Goal: Contribute content: Contribute content

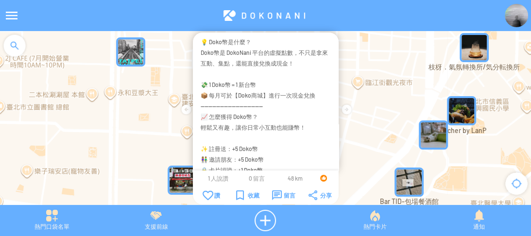
scroll to position [263, 0]
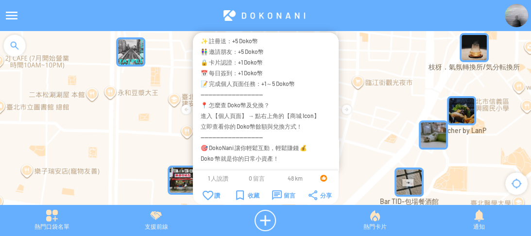
click at [333, 7] on div at bounding box center [264, 15] width 482 height 23
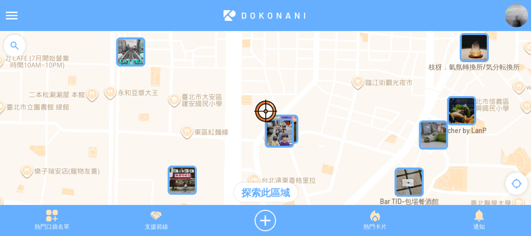
click at [15, 44] on div at bounding box center [14, 45] width 29 height 29
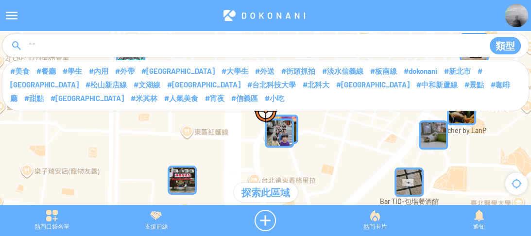
click at [136, 46] on input at bounding box center [252, 46] width 449 height 18
type input "****"
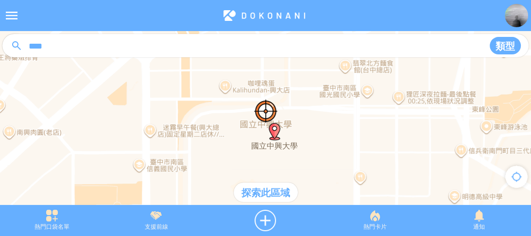
click at [277, 184] on div "探索此區域" at bounding box center [266, 192] width 64 height 19
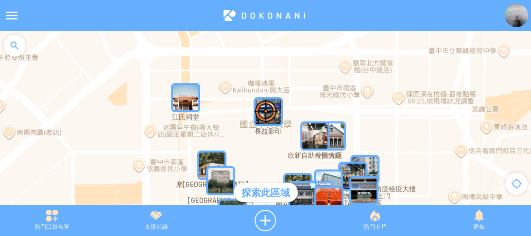
click at [308, 132] on img "QgjlP9P8SfSMapIcon" at bounding box center [314, 136] width 29 height 29
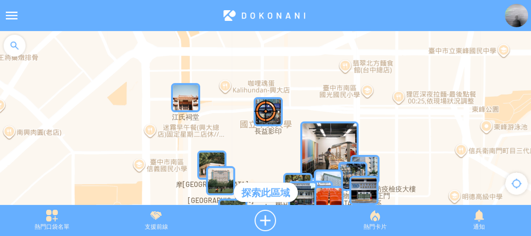
click at [308, 132] on img "QgjlP9P8SfSMapIcon" at bounding box center [329, 151] width 58 height 58
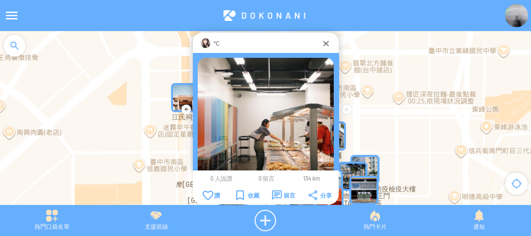
click at [206, 42] on img at bounding box center [206, 43] width 10 height 10
click at [517, 17] on img at bounding box center [516, 15] width 23 height 23
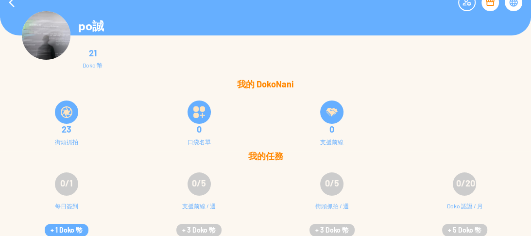
scroll to position [19, 0]
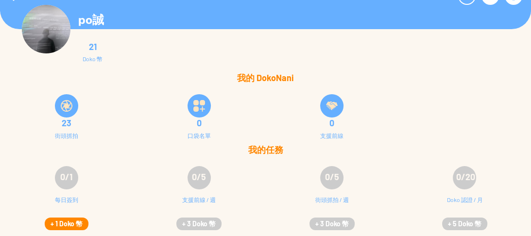
click at [68, 224] on button "+ 1 Doko 幣" at bounding box center [67, 224] width 44 height 13
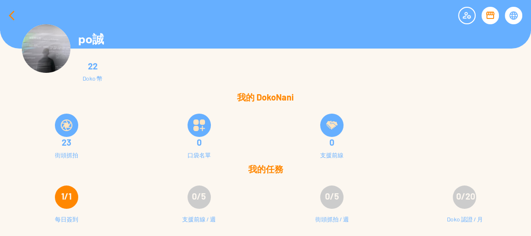
click at [9, 13] on div at bounding box center [11, 15] width 23 height 23
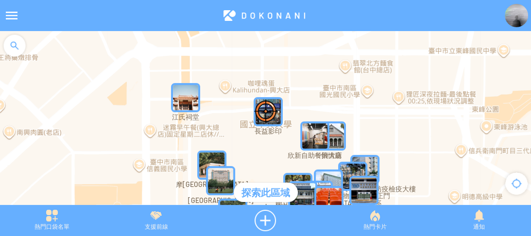
click at [17, 40] on div at bounding box center [14, 45] width 29 height 29
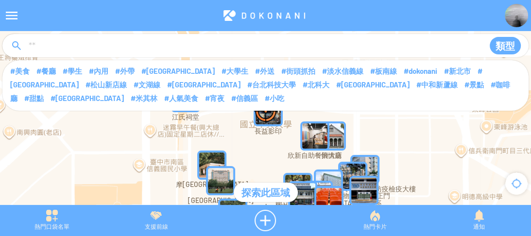
click at [64, 47] on input at bounding box center [252, 46] width 449 height 18
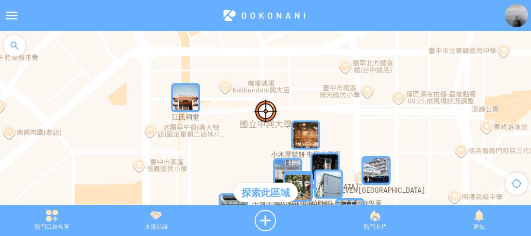
click at [17, 46] on div at bounding box center [14, 45] width 29 height 29
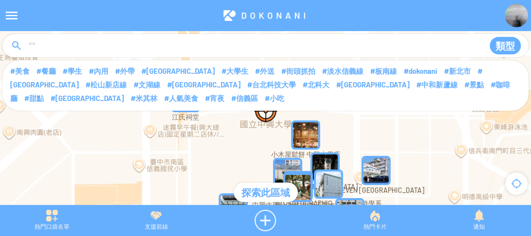
click at [63, 49] on input at bounding box center [252, 46] width 449 height 18
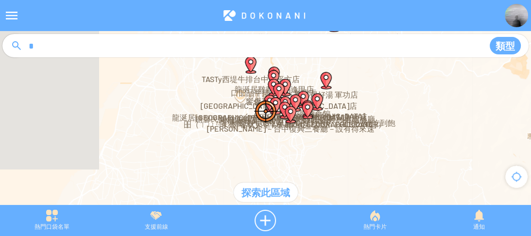
click at [63, 49] on input "*" at bounding box center [252, 46] width 449 height 18
type input "***"
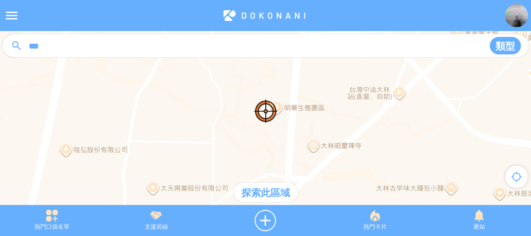
click at [31, 40] on input "***" at bounding box center [252, 46] width 449 height 18
type input "*****"
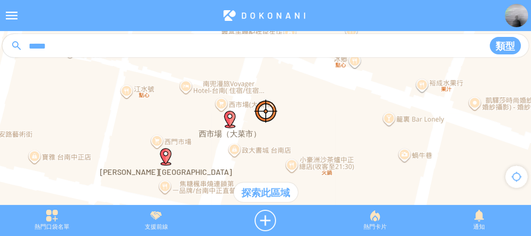
drag, startPoint x: 292, startPoint y: 86, endPoint x: 299, endPoint y: 111, distance: 26.2
click at [299, 111] on div at bounding box center [265, 123] width 531 height 184
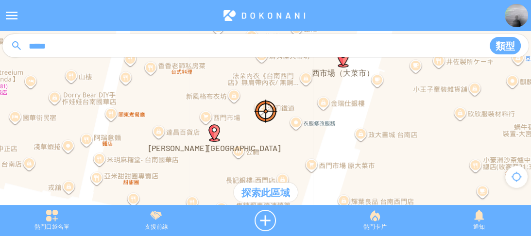
drag, startPoint x: 372, startPoint y: 72, endPoint x: 282, endPoint y: 127, distance: 105.8
click at [282, 127] on div at bounding box center [265, 123] width 531 height 184
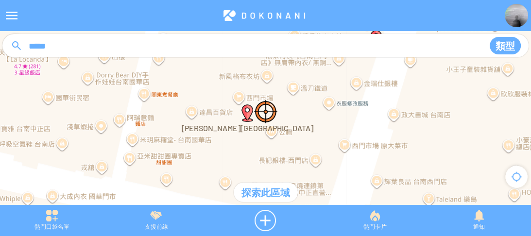
drag, startPoint x: 272, startPoint y: 132, endPoint x: 305, endPoint y: 118, distance: 35.5
click at [305, 118] on div at bounding box center [265, 123] width 531 height 184
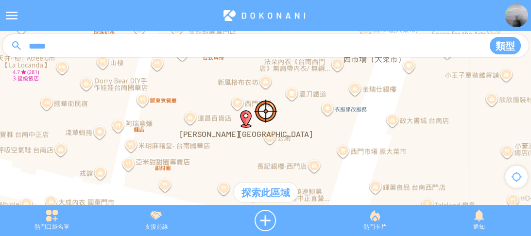
click at [244, 125] on img "西門市場" at bounding box center [245, 118] width 17 height 17
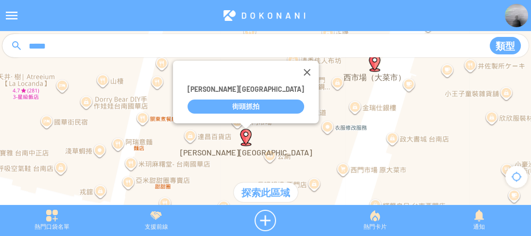
click at [272, 69] on div "***** 類型 #美食 #餐廳 #學生 #內用 #外帶 #台北市 #大學生 #外送 #街頭抓拍 #淡水信義線 #板南線" at bounding box center [265, 53] width 526 height 39
click at [268, 72] on div "***** 類型 #美食 #餐廳 #學生 #內用 #外帶 #台北市 #大學生 #外送 #街頭抓拍 #淡水信義線 #板南線" at bounding box center [265, 53] width 526 height 39
click at [295, 74] on button "關閉" at bounding box center [306, 72] width 23 height 23
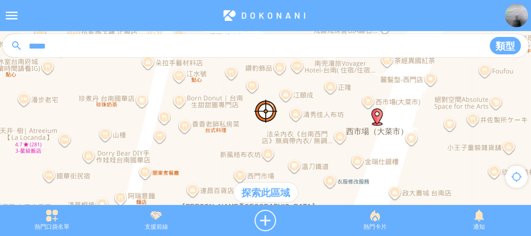
drag, startPoint x: 230, startPoint y: 96, endPoint x: 232, endPoint y: 146, distance: 50.1
click at [232, 146] on div at bounding box center [265, 123] width 531 height 184
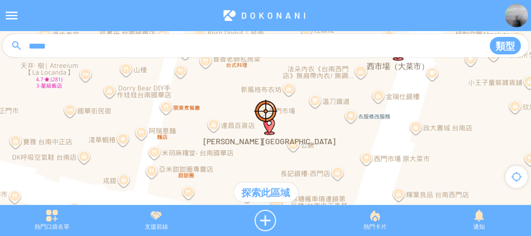
drag, startPoint x: 285, startPoint y: 146, endPoint x: 307, endPoint y: 78, distance: 71.5
click at [307, 78] on div at bounding box center [265, 123] width 531 height 184
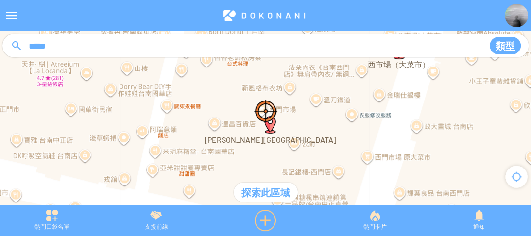
click at [264, 221] on div at bounding box center [266, 220] width 115 height 21
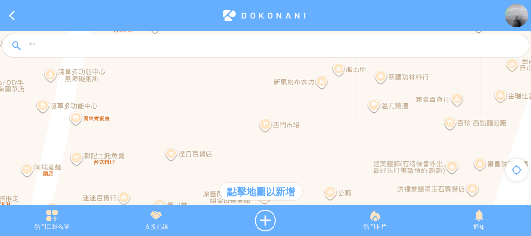
drag, startPoint x: 231, startPoint y: 107, endPoint x: 243, endPoint y: 124, distance: 20.9
click at [243, 124] on div at bounding box center [265, 123] width 531 height 184
click at [266, 139] on div at bounding box center [265, 123] width 531 height 184
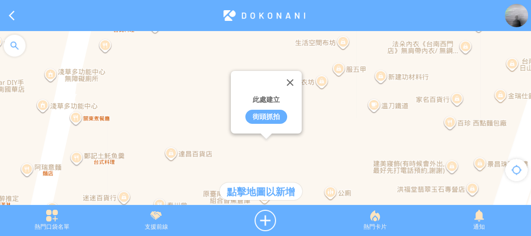
click at [263, 117] on div "街頭抓拍" at bounding box center [266, 117] width 42 height 14
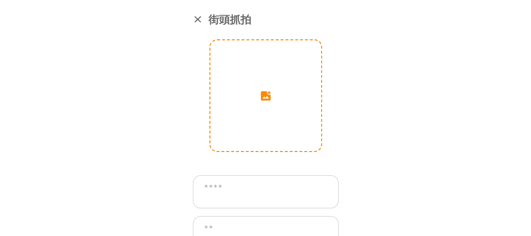
click at [256, 107] on input "image" at bounding box center [265, 95] width 111 height 111
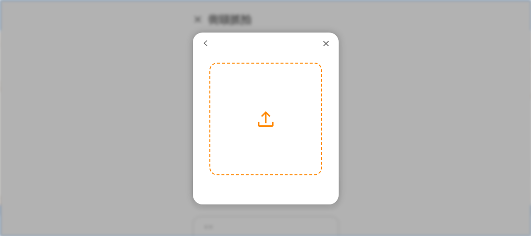
click at [256, 107] on label at bounding box center [265, 119] width 111 height 111
click at [0, 0] on input "file" at bounding box center [0, 0] width 0 height 0
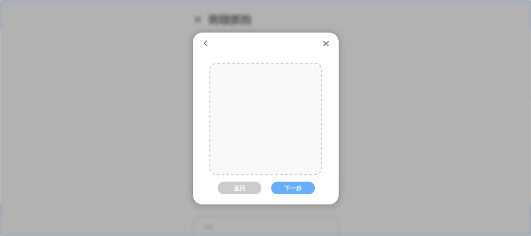
drag, startPoint x: 275, startPoint y: 135, endPoint x: 274, endPoint y: 160, distance: 24.8
click at [274, 160] on div at bounding box center [265, 139] width 111 height 166
click at [286, 196] on div "返回 下一步" at bounding box center [265, 181] width 113 height 236
click at [286, 190] on button "下一步" at bounding box center [293, 188] width 44 height 13
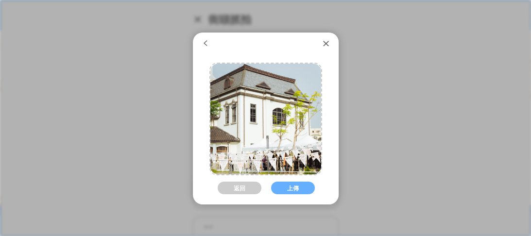
click at [286, 190] on button "上傳" at bounding box center [293, 188] width 44 height 13
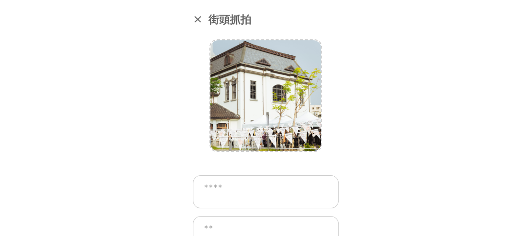
click at [285, 188] on textarea at bounding box center [266, 191] width 146 height 33
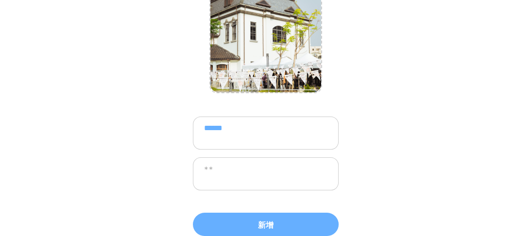
type textarea "******"
click at [254, 171] on textarea at bounding box center [266, 173] width 146 height 33
paste textarea "*****"
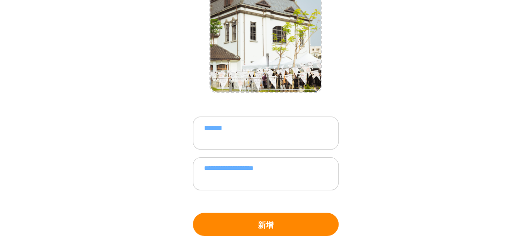
type textarea "**********"
click at [262, 215] on button "新增" at bounding box center [266, 224] width 146 height 23
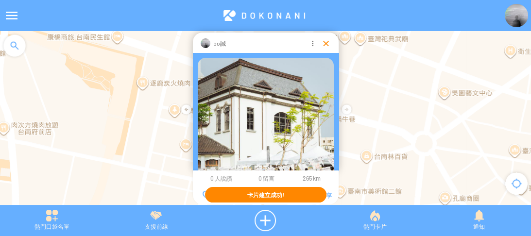
click at [325, 41] on div at bounding box center [326, 43] width 10 height 10
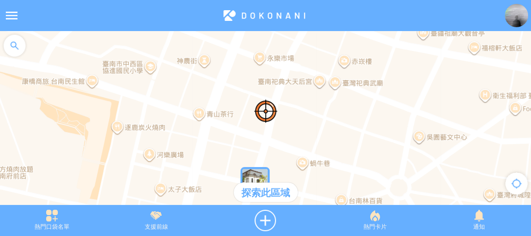
drag, startPoint x: 317, startPoint y: 62, endPoint x: 290, endPoint y: 106, distance: 51.9
click at [290, 106] on div at bounding box center [265, 123] width 531 height 184
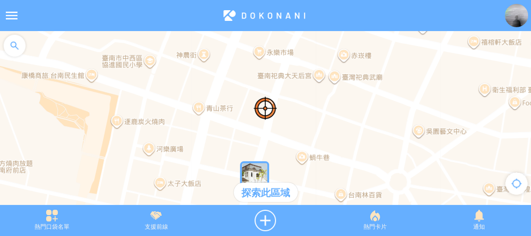
drag, startPoint x: 309, startPoint y: 122, endPoint x: 295, endPoint y: 123, distance: 13.3
click at [308, 104] on div at bounding box center [265, 123] width 531 height 184
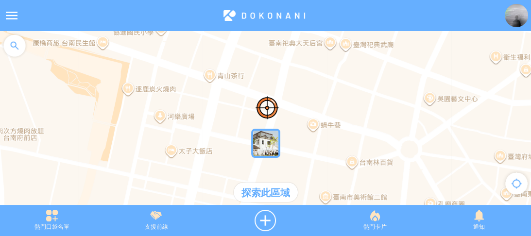
drag, startPoint x: 370, startPoint y: 101, endPoint x: 385, endPoint y: 71, distance: 33.5
click at [385, 71] on div at bounding box center [265, 123] width 531 height 184
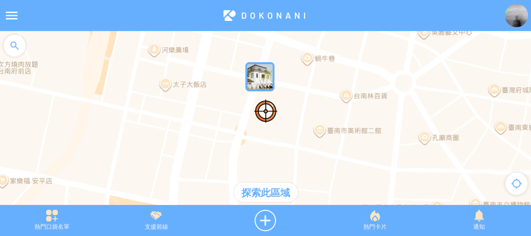
drag, startPoint x: 370, startPoint y: 106, endPoint x: 359, endPoint y: 67, distance: 41.4
click at [359, 67] on div at bounding box center [265, 123] width 531 height 184
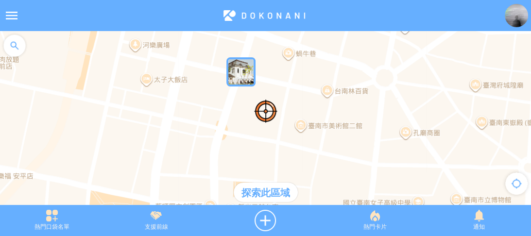
drag, startPoint x: 380, startPoint y: 115, endPoint x: 361, endPoint y: 110, distance: 19.6
click at [361, 110] on div at bounding box center [265, 123] width 531 height 184
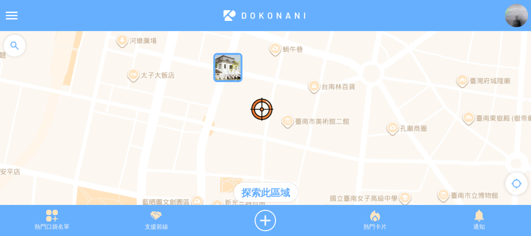
drag, startPoint x: 362, startPoint y: 114, endPoint x: 338, endPoint y: 100, distance: 27.0
click at [338, 100] on div at bounding box center [265, 123] width 531 height 184
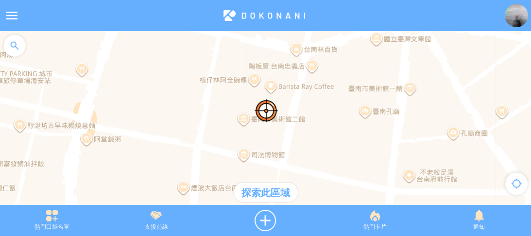
drag, startPoint x: 312, startPoint y: 132, endPoint x: 349, endPoint y: 125, distance: 37.6
click at [348, 125] on div at bounding box center [265, 123] width 531 height 184
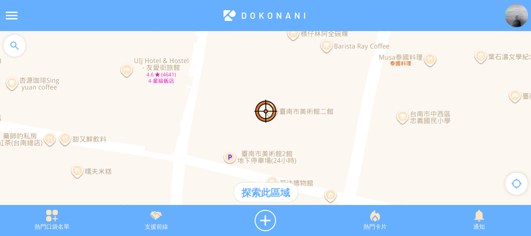
drag, startPoint x: 295, startPoint y: 141, endPoint x: 364, endPoint y: 139, distance: 69.5
click at [364, 139] on div at bounding box center [265, 123] width 531 height 184
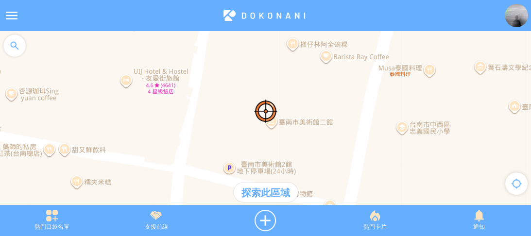
drag, startPoint x: 307, startPoint y: 136, endPoint x: 307, endPoint y: 148, distance: 12.2
click at [307, 148] on div at bounding box center [265, 123] width 531 height 184
click at [490, 52] on div at bounding box center [265, 123] width 531 height 184
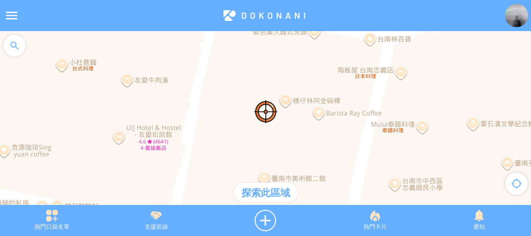
drag, startPoint x: 370, startPoint y: 116, endPoint x: 366, endPoint y: 148, distance: 31.8
click at [366, 148] on div at bounding box center [265, 123] width 531 height 184
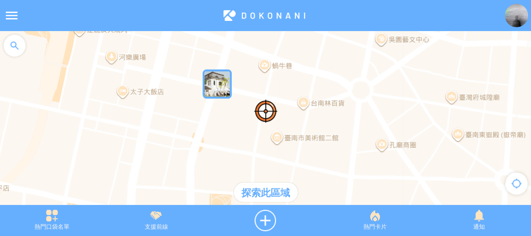
drag, startPoint x: 8, startPoint y: 41, endPoint x: 29, endPoint y: 41, distance: 20.9
click at [8, 41] on div at bounding box center [14, 45] width 29 height 29
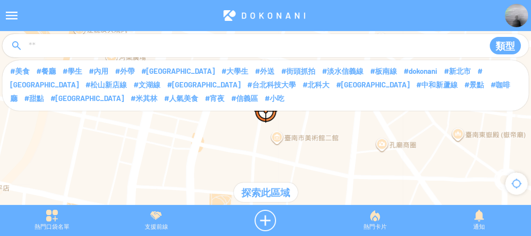
click at [67, 43] on input at bounding box center [252, 46] width 449 height 18
type input "*"
type input "******"
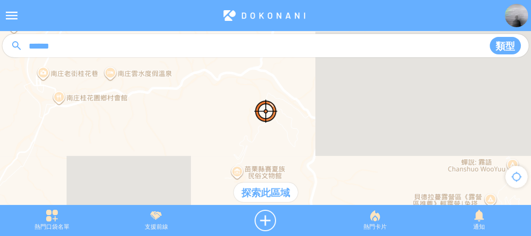
click at [89, 49] on input "******" at bounding box center [252, 46] width 449 height 18
type input "*****"
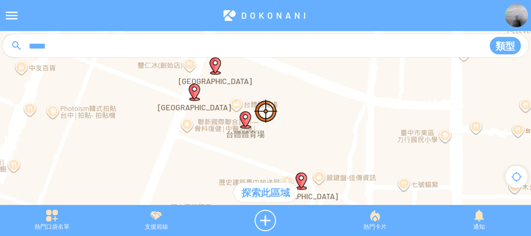
drag, startPoint x: 321, startPoint y: 87, endPoint x: 335, endPoint y: 112, distance: 28.9
click at [335, 112] on div at bounding box center [265, 123] width 531 height 184
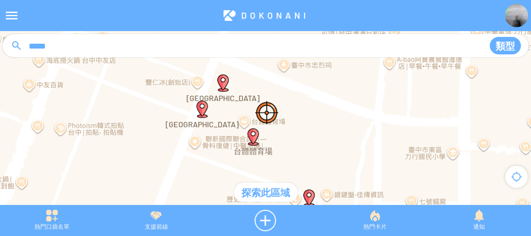
drag, startPoint x: 329, startPoint y: 111, endPoint x: 339, endPoint y: 130, distance: 22.0
click at [339, 130] on div at bounding box center [265, 123] width 531 height 184
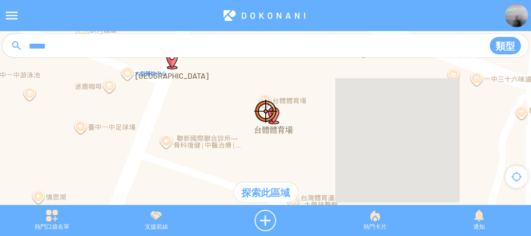
drag, startPoint x: 296, startPoint y: 128, endPoint x: 400, endPoint y: 96, distance: 108.8
click at [400, 96] on div at bounding box center [265, 123] width 531 height 184
click at [262, 217] on div at bounding box center [266, 220] width 115 height 21
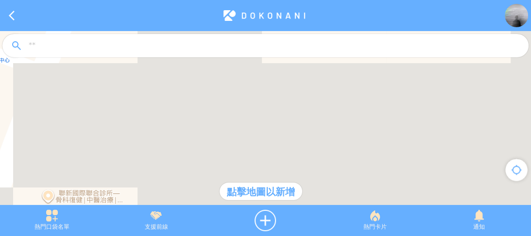
click at [239, 124] on div at bounding box center [265, 123] width 531 height 184
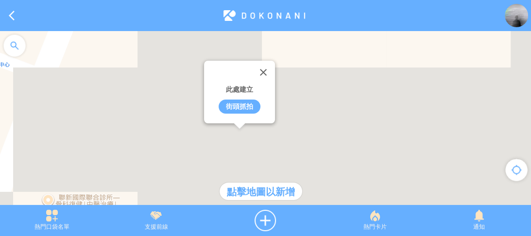
click at [239, 107] on div "街頭抓拍" at bounding box center [240, 107] width 42 height 14
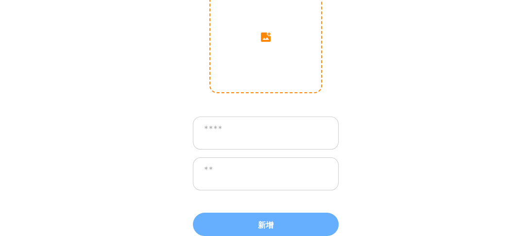
click at [257, 68] on input "image" at bounding box center [265, 37] width 111 height 111
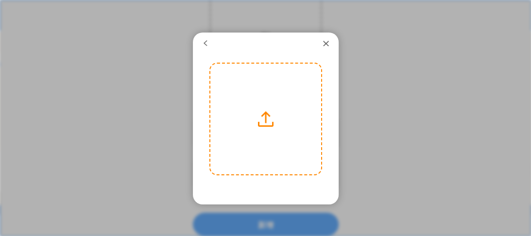
click at [255, 103] on label at bounding box center [265, 119] width 111 height 111
click at [0, 0] on input "file" at bounding box center [0, 0] width 0 height 0
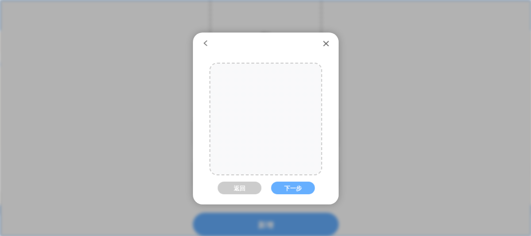
drag, startPoint x: 284, startPoint y: 119, endPoint x: 257, endPoint y: 124, distance: 28.3
click at [257, 124] on div at bounding box center [264, 119] width 166 height 111
click at [288, 192] on button "下一步" at bounding box center [293, 188] width 44 height 13
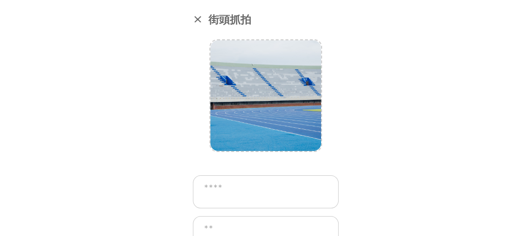
scroll to position [59, 0]
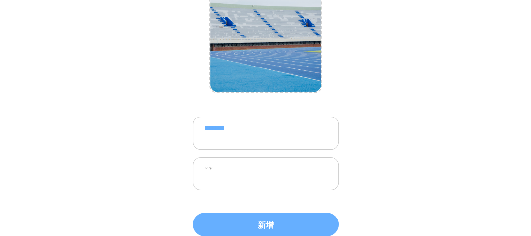
type textarea "*******"
click at [271, 178] on textarea at bounding box center [266, 173] width 146 height 33
drag, startPoint x: 16, startPoint y: 140, endPoint x: 23, endPoint y: 140, distance: 6.8
click at [16, 140] on div "**********" at bounding box center [265, 118] width 531 height 236
click at [268, 171] on textarea "******" at bounding box center [266, 173] width 146 height 33
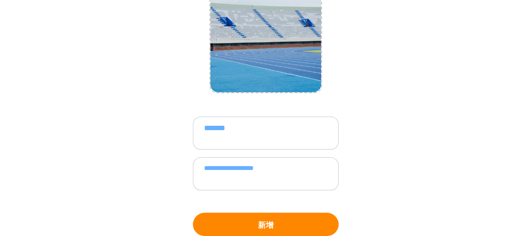
type textarea "**********"
click at [286, 217] on button "新增" at bounding box center [266, 224] width 146 height 23
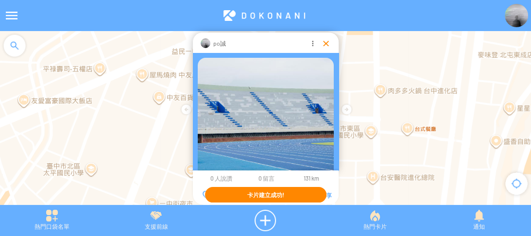
click at [327, 42] on div at bounding box center [326, 43] width 10 height 10
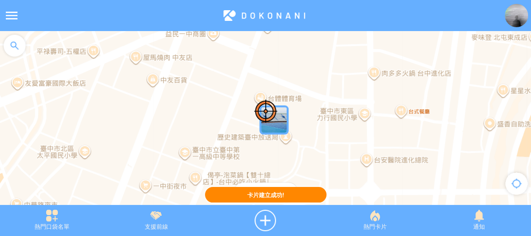
drag, startPoint x: 342, startPoint y: 118, endPoint x: 335, endPoint y: 99, distance: 20.6
click at [335, 99] on div at bounding box center [265, 123] width 531 height 184
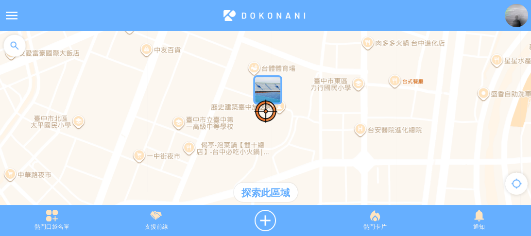
click at [20, 43] on div at bounding box center [14, 45] width 29 height 29
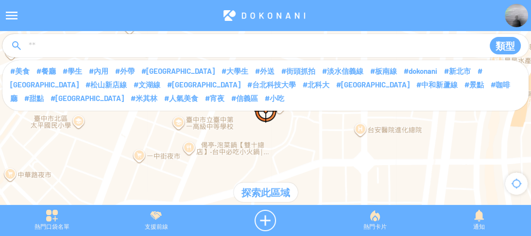
click at [56, 45] on input at bounding box center [252, 46] width 449 height 18
type input "***"
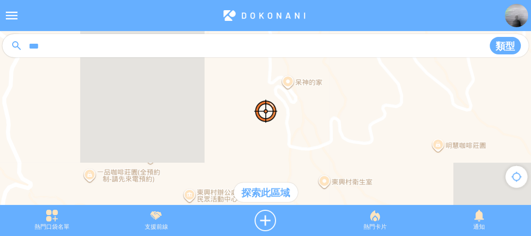
click at [57, 41] on input "***" at bounding box center [252, 46] width 449 height 18
type input "******"
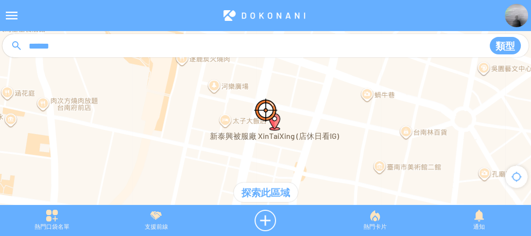
drag, startPoint x: 303, startPoint y: 109, endPoint x: 304, endPoint y: 97, distance: 11.7
click at [304, 97] on div at bounding box center [265, 123] width 531 height 184
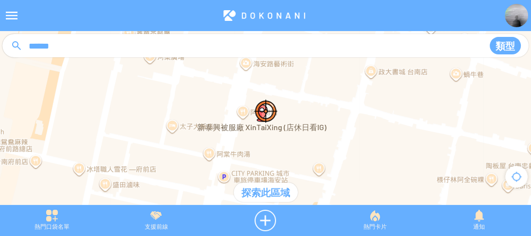
drag, startPoint x: 278, startPoint y: 127, endPoint x: 303, endPoint y: 121, distance: 25.5
click at [307, 113] on div at bounding box center [265, 123] width 531 height 184
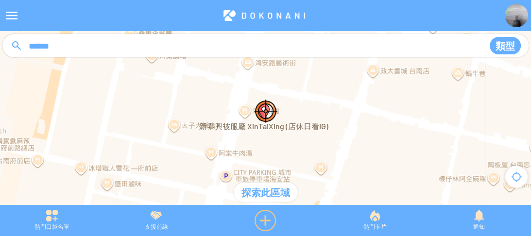
click at [268, 216] on div at bounding box center [266, 220] width 115 height 21
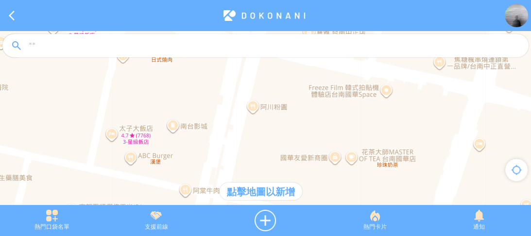
drag, startPoint x: 258, startPoint y: 150, endPoint x: 260, endPoint y: 126, distance: 24.4
click at [260, 126] on div at bounding box center [265, 123] width 531 height 184
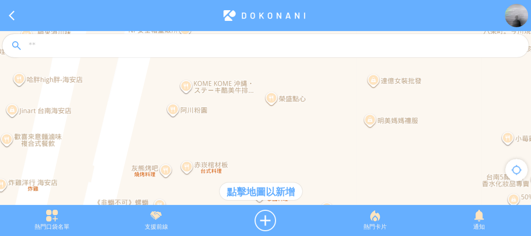
drag, startPoint x: 260, startPoint y: 138, endPoint x: 200, endPoint y: 187, distance: 77.7
click at [200, 187] on div at bounding box center [265, 123] width 531 height 184
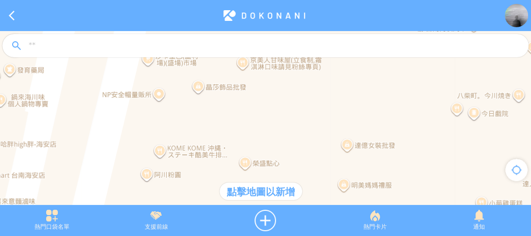
drag, startPoint x: 230, startPoint y: 136, endPoint x: 220, endPoint y: 142, distance: 11.6
click at [220, 142] on div at bounding box center [265, 123] width 531 height 184
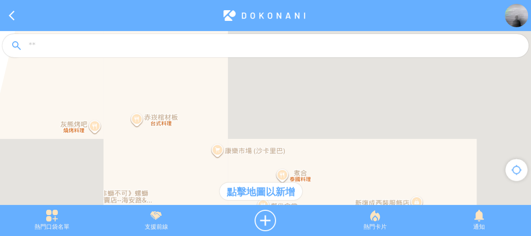
drag, startPoint x: 270, startPoint y: 129, endPoint x: 245, endPoint y: 71, distance: 63.6
click at [245, 0] on article "**********" at bounding box center [265, 0] width 531 height 0
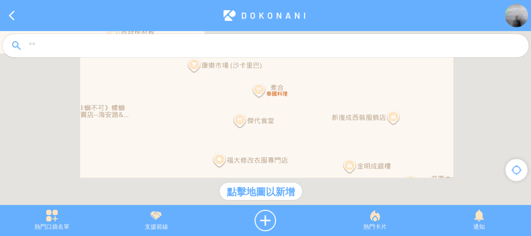
drag, startPoint x: 233, startPoint y: 146, endPoint x: 236, endPoint y: 83, distance: 63.2
click at [236, 83] on div at bounding box center [265, 123] width 531 height 184
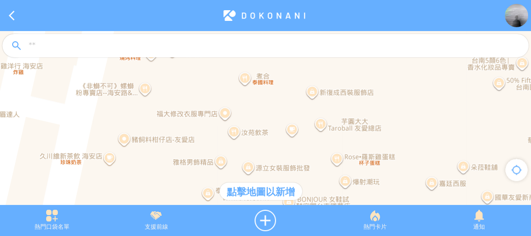
click at [54, 47] on input at bounding box center [274, 46] width 493 height 18
type input "******"
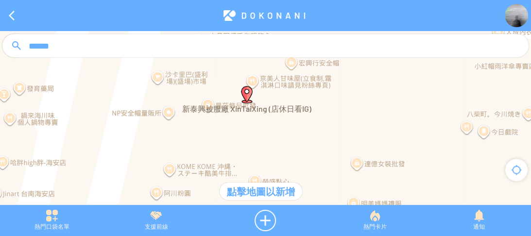
drag, startPoint x: 241, startPoint y: 86, endPoint x: 243, endPoint y: 103, distance: 17.1
click at [243, 103] on img "新泰興被服廠 XinTaiXing (店休日看IG)" at bounding box center [246, 94] width 17 height 17
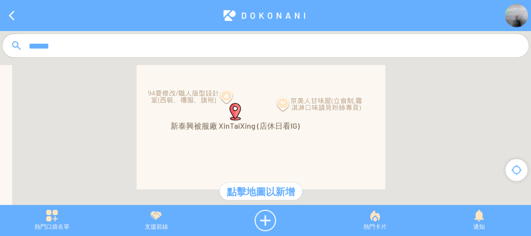
drag, startPoint x: 241, startPoint y: 111, endPoint x: 242, endPoint y: 150, distance: 38.9
click at [242, 150] on div at bounding box center [265, 123] width 531 height 184
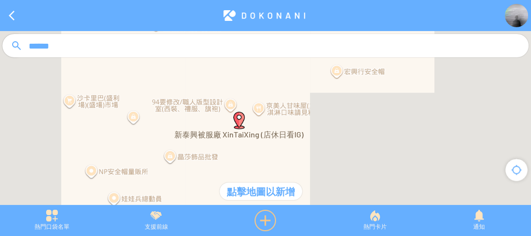
click at [265, 216] on div at bounding box center [266, 220] width 115 height 21
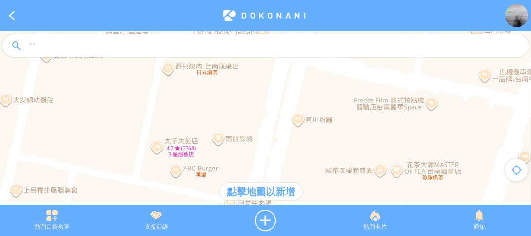
drag, startPoint x: 367, startPoint y: 136, endPoint x: 274, endPoint y: 129, distance: 94.0
click at [274, 129] on div at bounding box center [265, 123] width 531 height 184
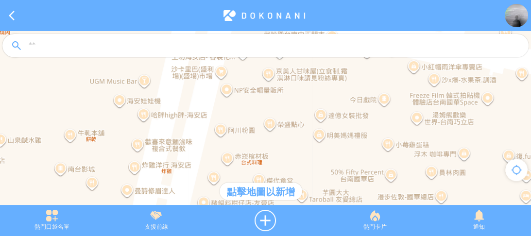
drag, startPoint x: 299, startPoint y: 113, endPoint x: 300, endPoint y: 141, distance: 28.7
click at [301, 142] on div at bounding box center [265, 123] width 531 height 184
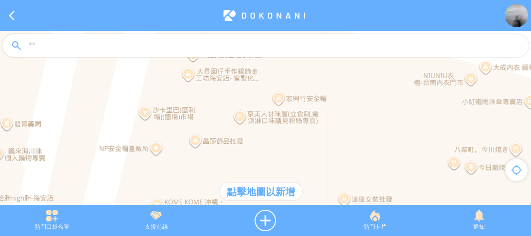
drag, startPoint x: 294, startPoint y: 105, endPoint x: 274, endPoint y: 162, distance: 60.1
click at [274, 162] on div at bounding box center [265, 123] width 531 height 184
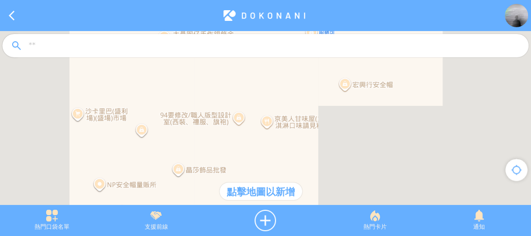
drag, startPoint x: 183, startPoint y: 138, endPoint x: 233, endPoint y: 135, distance: 50.6
click at [233, 135] on div at bounding box center [265, 123] width 531 height 184
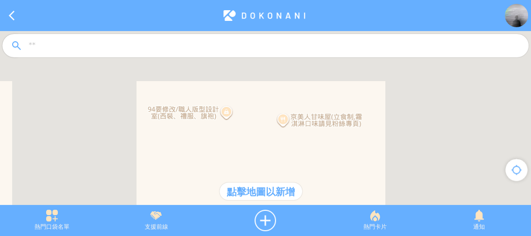
drag, startPoint x: 204, startPoint y: 135, endPoint x: 152, endPoint y: 139, distance: 51.7
click at [152, 139] on div at bounding box center [265, 123] width 531 height 184
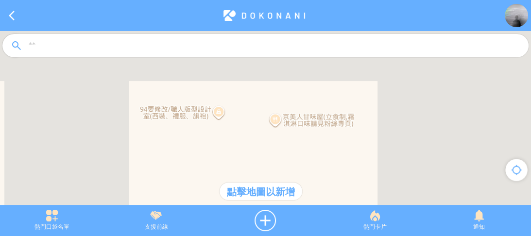
click at [240, 125] on div at bounding box center [265, 123] width 531 height 184
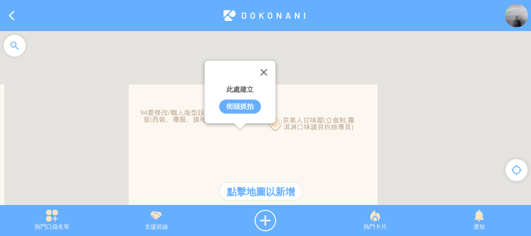
click at [242, 108] on div "街頭抓拍" at bounding box center [240, 107] width 42 height 14
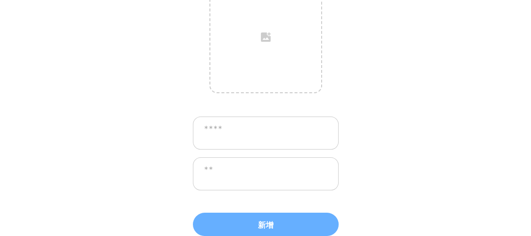
click at [241, 122] on textarea at bounding box center [266, 133] width 146 height 33
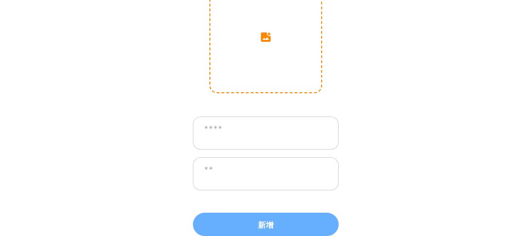
click at [251, 70] on input "image" at bounding box center [265, 37] width 111 height 111
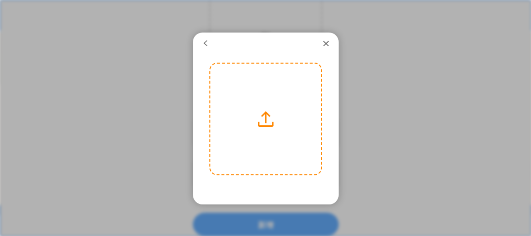
click at [258, 82] on label at bounding box center [265, 119] width 111 height 111
click at [0, 0] on input "file" at bounding box center [0, 0] width 0 height 0
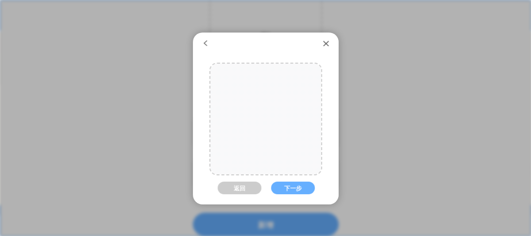
drag, startPoint x: 289, startPoint y: 104, endPoint x: 272, endPoint y: 99, distance: 18.3
click at [272, 99] on div at bounding box center [265, 114] width 111 height 166
click at [286, 182] on button "下一步" at bounding box center [293, 188] width 44 height 13
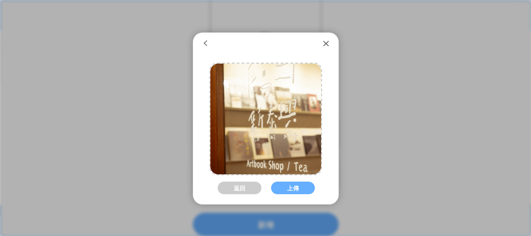
click at [286, 182] on button "上傳" at bounding box center [293, 188] width 44 height 13
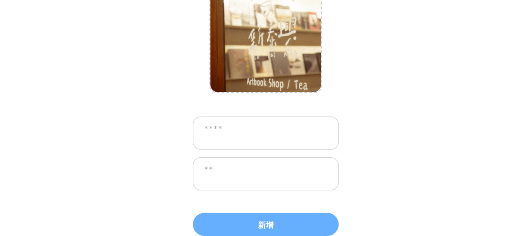
click at [278, 136] on textarea at bounding box center [266, 133] width 146 height 33
type textarea "**********"
click at [228, 171] on textarea at bounding box center [266, 173] width 146 height 33
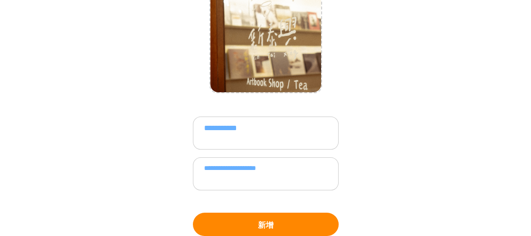
type textarea "**********"
click at [271, 216] on button "新增" at bounding box center [266, 224] width 146 height 23
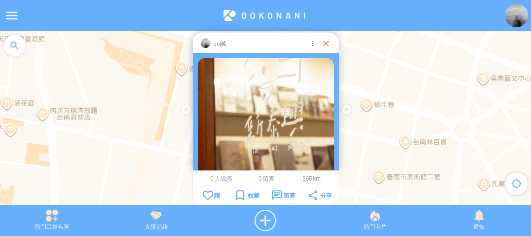
click at [322, 46] on div at bounding box center [326, 43] width 10 height 10
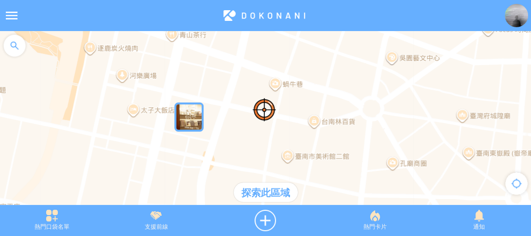
drag, startPoint x: 404, startPoint y: 140, endPoint x: 307, endPoint y: 117, distance: 100.0
click at [307, 117] on div at bounding box center [265, 123] width 531 height 184
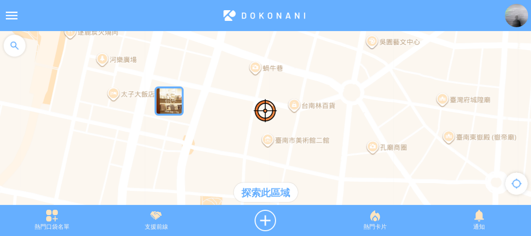
drag, startPoint x: 284, startPoint y: 103, endPoint x: 271, endPoint y: 100, distance: 13.1
click at [274, 98] on div at bounding box center [265, 123] width 531 height 184
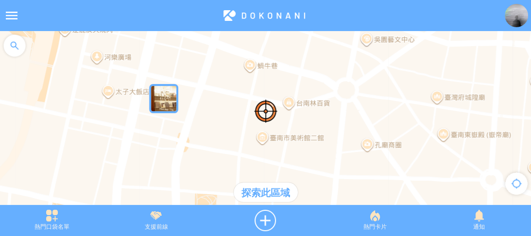
click at [0, 92] on div at bounding box center [265, 123] width 531 height 184
click at [13, 45] on div at bounding box center [14, 45] width 29 height 29
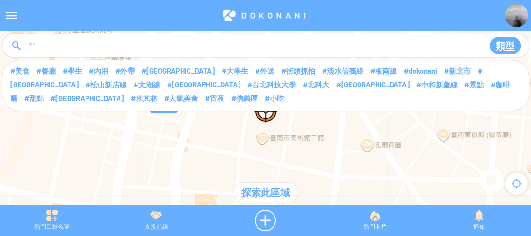
click at [114, 34] on div "類型" at bounding box center [265, 45] width 526 height 23
click at [115, 39] on input at bounding box center [252, 46] width 449 height 18
type input "*****"
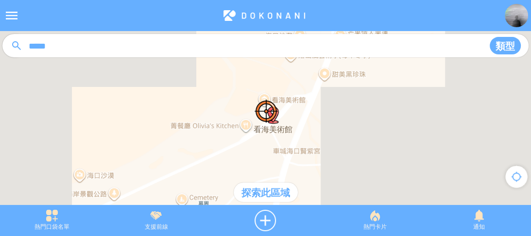
drag, startPoint x: 340, startPoint y: 158, endPoint x: 345, endPoint y: 144, distance: 14.3
click at [345, 144] on div at bounding box center [265, 123] width 531 height 184
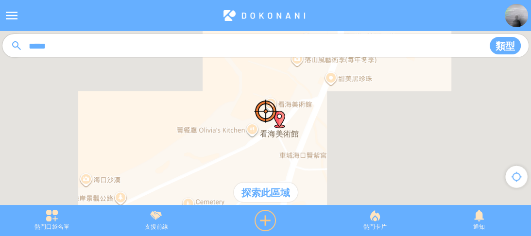
click at [266, 218] on div at bounding box center [266, 220] width 115 height 21
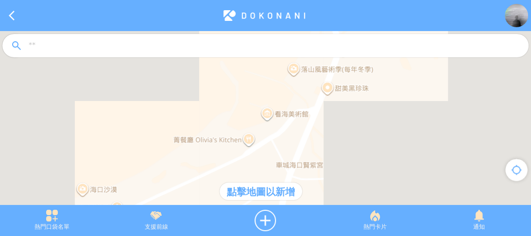
drag, startPoint x: 268, startPoint y: 125, endPoint x: 266, endPoint y: 138, distance: 13.2
click at [268, 139] on div at bounding box center [265, 123] width 531 height 184
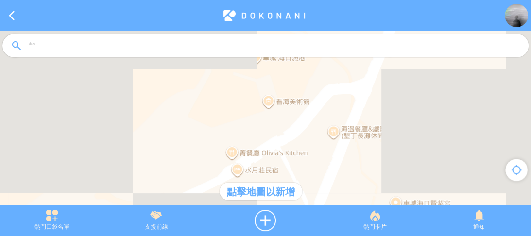
click at [268, 115] on div at bounding box center [265, 123] width 531 height 184
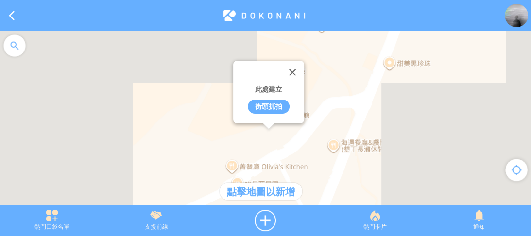
click at [268, 108] on div "街頭抓拍" at bounding box center [269, 107] width 42 height 14
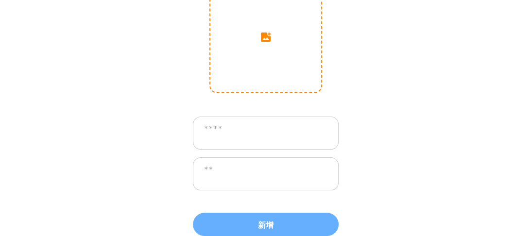
click at [266, 56] on input "image" at bounding box center [265, 37] width 111 height 111
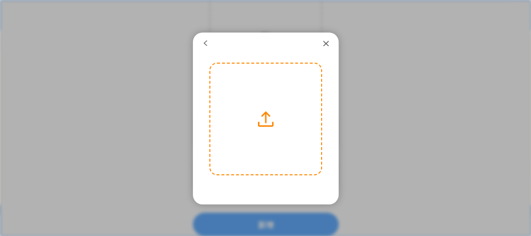
click at [262, 94] on label at bounding box center [265, 119] width 111 height 111
click at [0, 0] on input "file" at bounding box center [0, 0] width 0 height 0
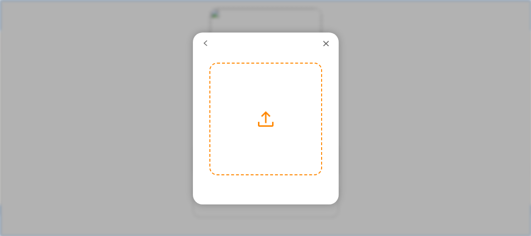
scroll to position [20, 0]
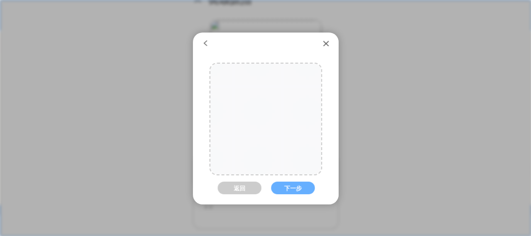
drag, startPoint x: 263, startPoint y: 100, endPoint x: 316, endPoint y: 123, distance: 58.1
click at [316, 123] on div at bounding box center [293, 119] width 166 height 111
drag, startPoint x: 290, startPoint y: 122, endPoint x: 278, endPoint y: 121, distance: 12.2
click at [278, 121] on div at bounding box center [281, 119] width 166 height 111
click at [295, 182] on button "下一步" at bounding box center [293, 188] width 44 height 13
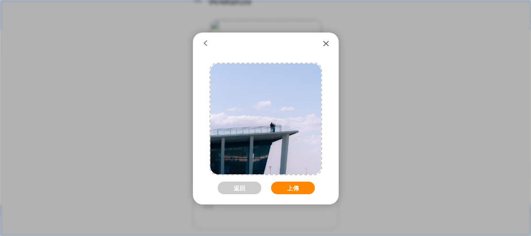
click at [290, 182] on button "上傳" at bounding box center [293, 188] width 44 height 13
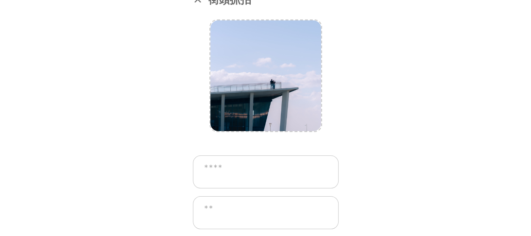
click at [268, 168] on textarea at bounding box center [266, 172] width 146 height 33
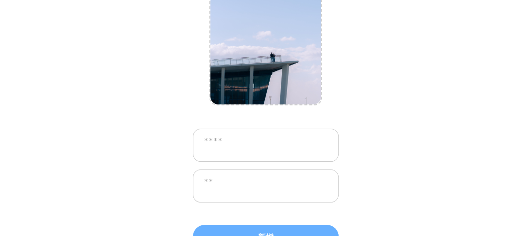
scroll to position [59, 0]
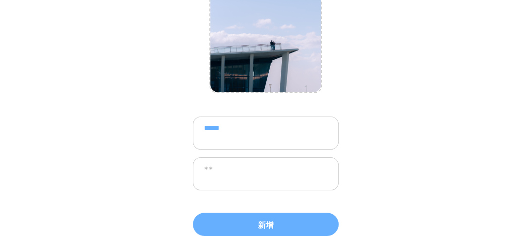
type textarea "*****"
click at [268, 168] on textarea at bounding box center [266, 173] width 146 height 33
drag, startPoint x: 243, startPoint y: 132, endPoint x: 191, endPoint y: 129, distance: 52.6
click at [191, 129] on div "**********" at bounding box center [265, 118] width 531 height 236
click at [222, 165] on textarea "*" at bounding box center [266, 173] width 146 height 33
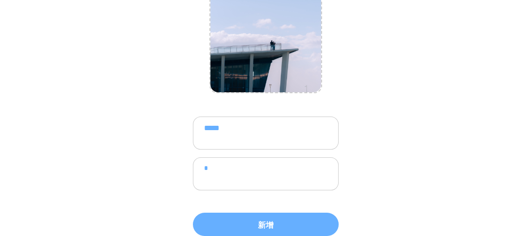
paste textarea "*****"
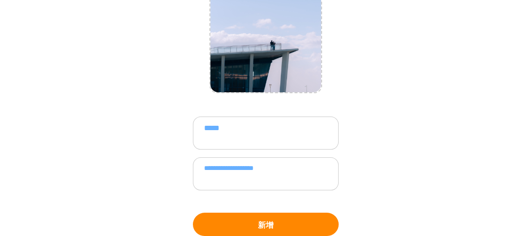
type textarea "**********"
click at [291, 220] on button "新增" at bounding box center [266, 224] width 146 height 23
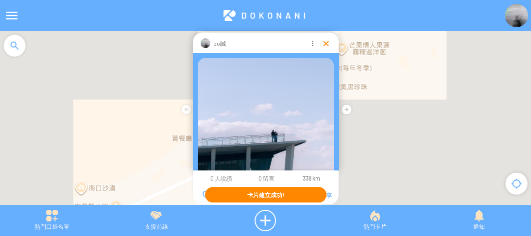
click at [326, 43] on div at bounding box center [326, 43] width 10 height 10
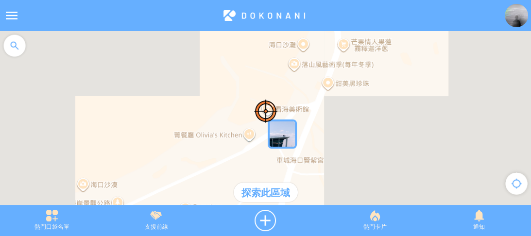
click at [354, 122] on div at bounding box center [265, 123] width 531 height 184
click at [0, 93] on div at bounding box center [265, 123] width 531 height 184
click at [261, 225] on div at bounding box center [266, 220] width 115 height 21
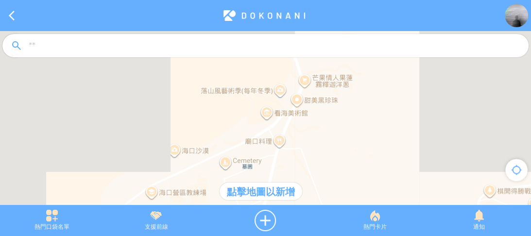
click at [161, 52] on input at bounding box center [274, 46] width 493 height 18
type input "***"
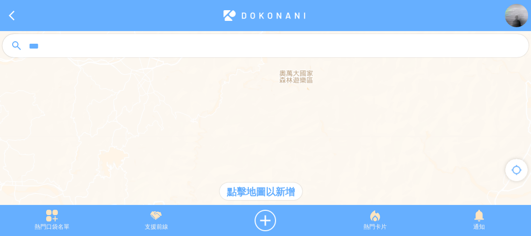
drag, startPoint x: 265, startPoint y: 109, endPoint x: 272, endPoint y: 103, distance: 9.0
click at [272, 103] on div at bounding box center [265, 123] width 531 height 184
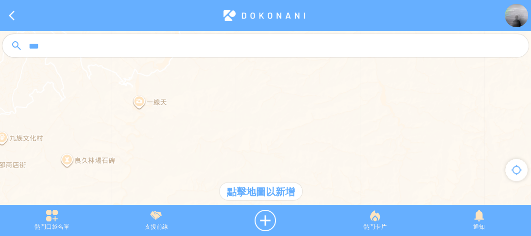
click at [80, 47] on input "***" at bounding box center [274, 46] width 493 height 18
type input "*****"
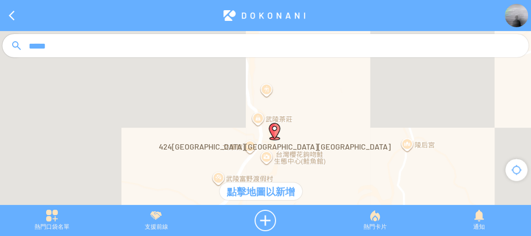
click at [57, 46] on input "*****" at bounding box center [274, 46] width 493 height 18
type input "****"
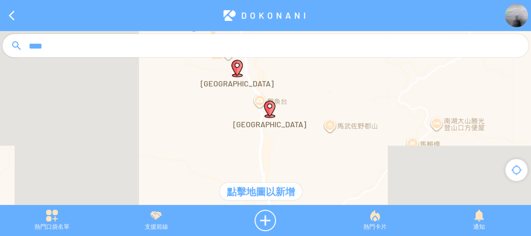
drag, startPoint x: 283, startPoint y: 118, endPoint x: 280, endPoint y: 173, distance: 54.5
click at [280, 173] on div at bounding box center [265, 123] width 531 height 184
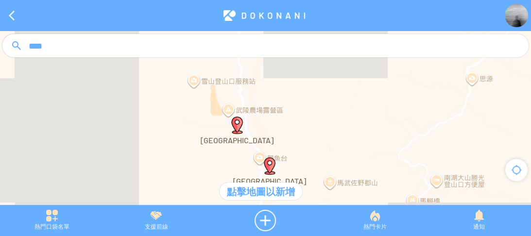
drag, startPoint x: 238, startPoint y: 124, endPoint x: 238, endPoint y: 178, distance: 53.5
click at [238, 178] on div at bounding box center [265, 123] width 531 height 184
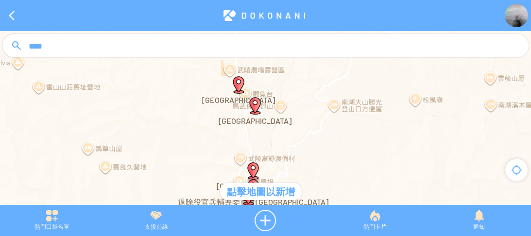
drag, startPoint x: 271, startPoint y: 111, endPoint x: 269, endPoint y: 47, distance: 63.7
click at [269, 0] on article "**********" at bounding box center [265, 0] width 531 height 0
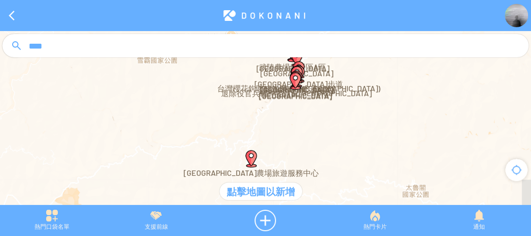
drag, startPoint x: 292, startPoint y: 126, endPoint x: 292, endPoint y: 154, distance: 27.7
click at [292, 154] on div at bounding box center [265, 123] width 531 height 184
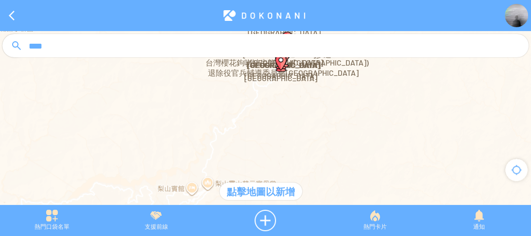
drag, startPoint x: 289, startPoint y: 99, endPoint x: 289, endPoint y: 150, distance: 51.5
click at [289, 150] on div at bounding box center [265, 123] width 531 height 184
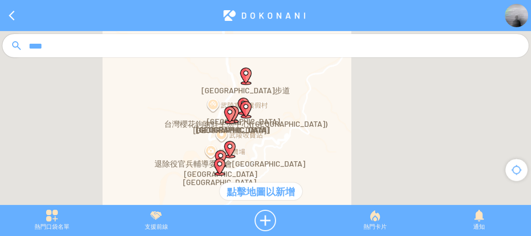
drag, startPoint x: 289, startPoint y: 133, endPoint x: 294, endPoint y: 157, distance: 25.3
click at [294, 157] on div at bounding box center [265, 123] width 531 height 184
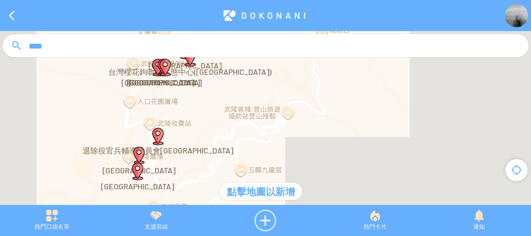
drag, startPoint x: 32, startPoint y: 41, endPoint x: 0, endPoint y: 35, distance: 32.2
click at [0, 0] on article "**********" at bounding box center [265, 0] width 531 height 0
type input "****"
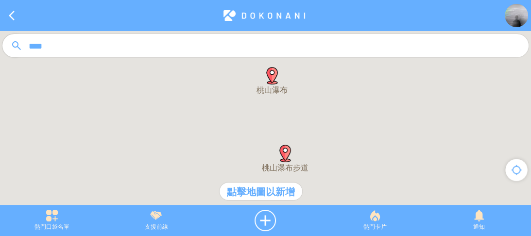
drag, startPoint x: 332, startPoint y: 156, endPoint x: 336, endPoint y: 137, distance: 19.3
click at [336, 137] on div at bounding box center [265, 123] width 531 height 184
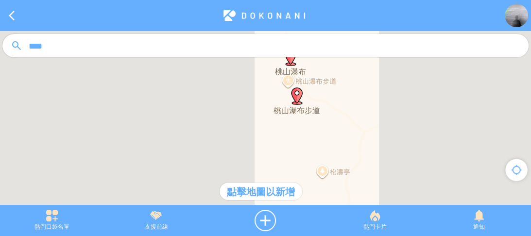
drag, startPoint x: 354, startPoint y: 88, endPoint x: 338, endPoint y: 72, distance: 22.3
click at [338, 0] on article "**********" at bounding box center [265, 0] width 531 height 0
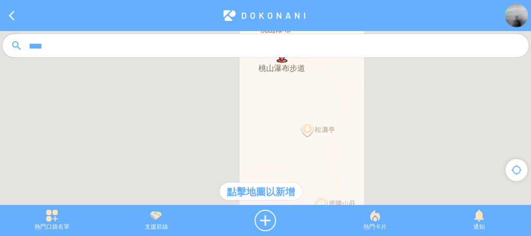
drag, startPoint x: 359, startPoint y: 134, endPoint x: 335, endPoint y: 67, distance: 71.2
click at [335, 0] on article "**********" at bounding box center [265, 0] width 531 height 0
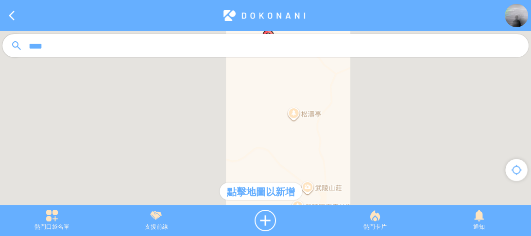
drag, startPoint x: 348, startPoint y: 135, endPoint x: 342, endPoint y: 138, distance: 6.3
click at [342, 138] on div at bounding box center [265, 123] width 531 height 184
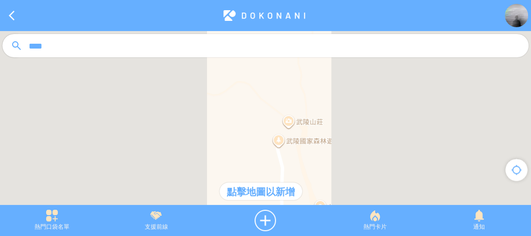
drag, startPoint x: 323, startPoint y: 161, endPoint x: 303, endPoint y: 93, distance: 71.2
click at [303, 93] on div at bounding box center [265, 123] width 531 height 184
click at [296, 92] on div at bounding box center [265, 123] width 531 height 184
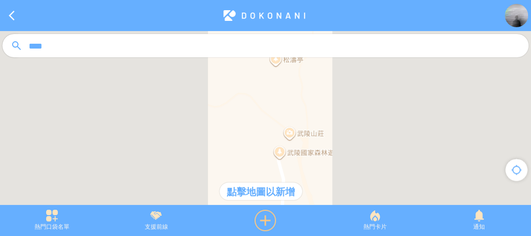
click at [261, 224] on div at bounding box center [266, 220] width 115 height 21
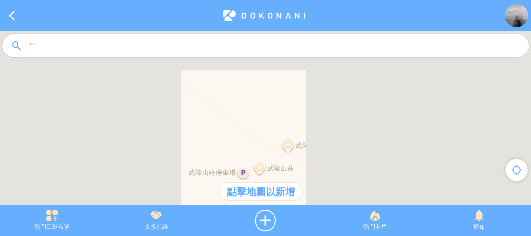
drag, startPoint x: 299, startPoint y: 114, endPoint x: 301, endPoint y: 94, distance: 20.1
click at [301, 94] on div at bounding box center [265, 123] width 531 height 184
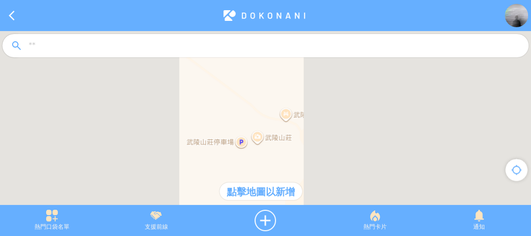
drag, startPoint x: 298, startPoint y: 119, endPoint x: 295, endPoint y: 100, distance: 19.3
click at [295, 100] on div at bounding box center [265, 123] width 531 height 184
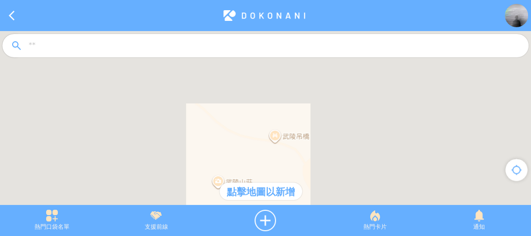
click at [281, 144] on div at bounding box center [265, 123] width 531 height 184
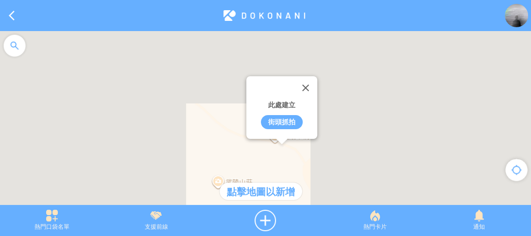
click at [278, 121] on div "街頭抓拍" at bounding box center [282, 122] width 42 height 14
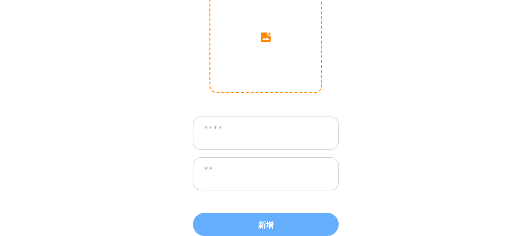
click at [269, 64] on input "image" at bounding box center [265, 37] width 111 height 111
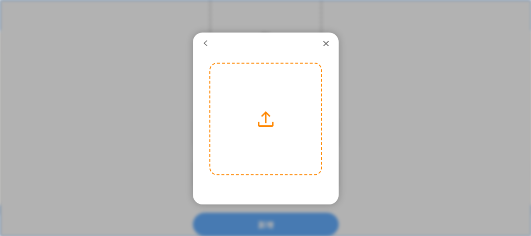
click at [277, 83] on label at bounding box center [265, 119] width 111 height 111
click at [0, 0] on input "file" at bounding box center [0, 0] width 0 height 0
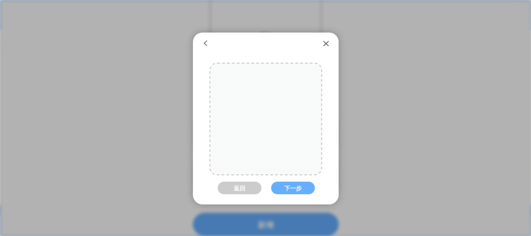
drag, startPoint x: 266, startPoint y: 88, endPoint x: 266, endPoint y: 95, distance: 6.3
click at [266, 95] on div at bounding box center [269, 119] width 166 height 111
click at [283, 182] on button "下一步" at bounding box center [293, 188] width 44 height 13
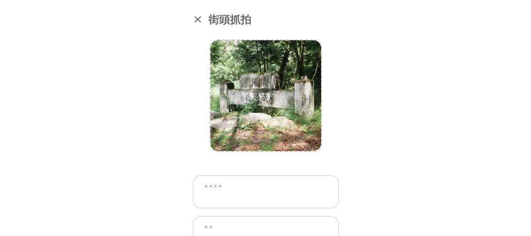
scroll to position [59, 0]
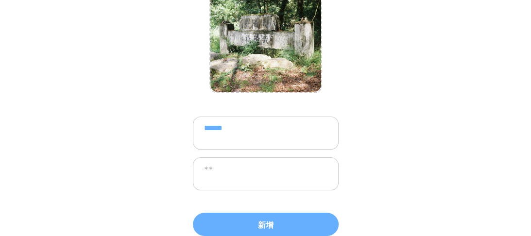
type textarea "******"
click at [268, 178] on textarea at bounding box center [266, 173] width 146 height 33
drag, startPoint x: 229, startPoint y: 127, endPoint x: 198, endPoint y: 128, distance: 30.6
click at [198, 128] on textarea "******" at bounding box center [266, 133] width 146 height 33
click at [231, 165] on textarea "*" at bounding box center [266, 173] width 146 height 33
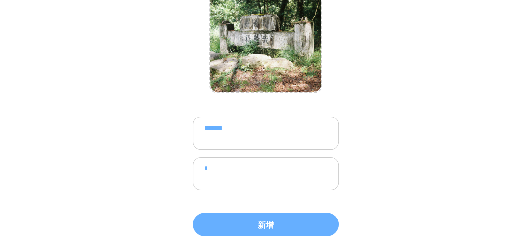
paste textarea "****"
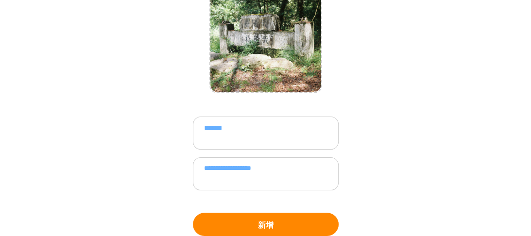
type textarea "**********"
click at [284, 224] on button "新增" at bounding box center [266, 224] width 146 height 23
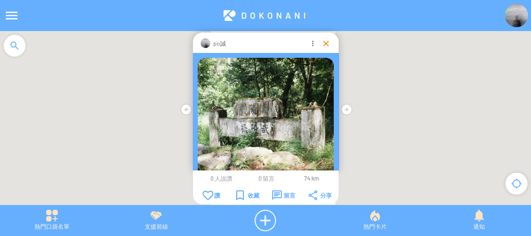
click at [326, 42] on div at bounding box center [326, 43] width 10 height 10
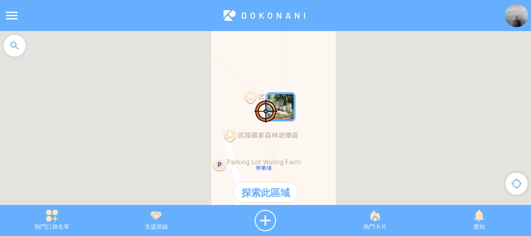
drag, startPoint x: 353, startPoint y: 111, endPoint x: 353, endPoint y: 79, distance: 32.1
click at [353, 79] on div at bounding box center [265, 123] width 531 height 184
click at [515, 20] on img at bounding box center [516, 15] width 23 height 23
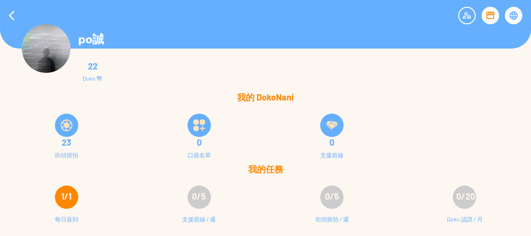
scroll to position [78, 0]
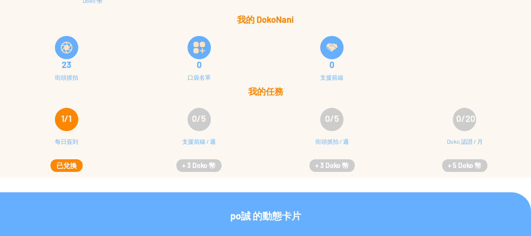
drag, startPoint x: 435, startPoint y: 92, endPoint x: 449, endPoint y: 39, distance: 55.2
click at [449, 39] on div "23 街頭抓拍 0 口袋名單 0 支援前線" at bounding box center [265, 57] width 531 height 58
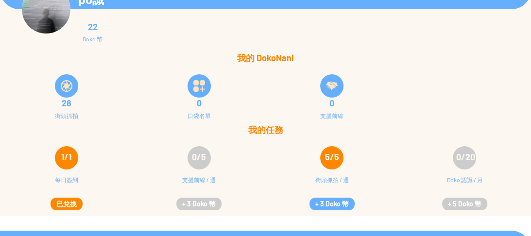
scroll to position [78, 0]
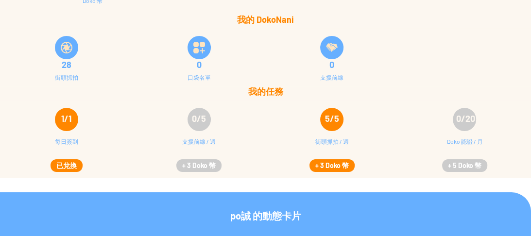
click at [334, 164] on button "+ 3 Doko 幣" at bounding box center [332, 165] width 45 height 13
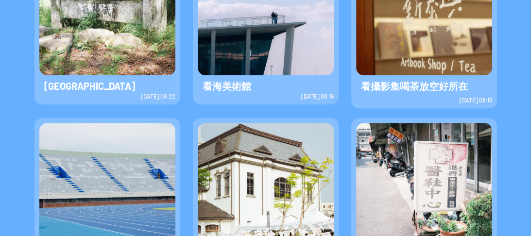
scroll to position [447, 0]
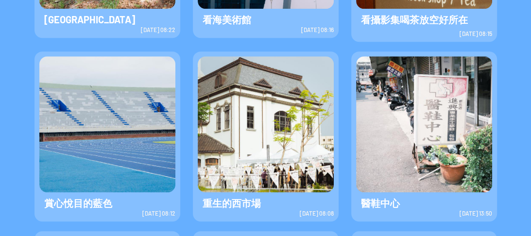
click at [294, 131] on img at bounding box center [266, 124] width 136 height 136
click at [270, 91] on img at bounding box center [266, 124] width 136 height 136
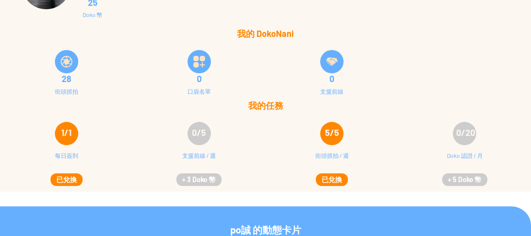
scroll to position [78, 0]
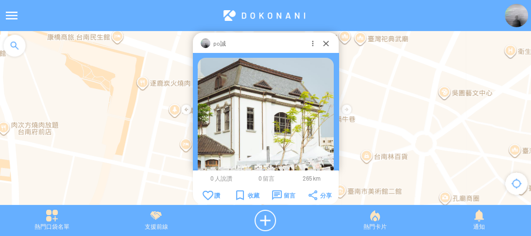
click at [324, 44] on div at bounding box center [326, 43] width 10 height 10
